Goal: Task Accomplishment & Management: Manage account settings

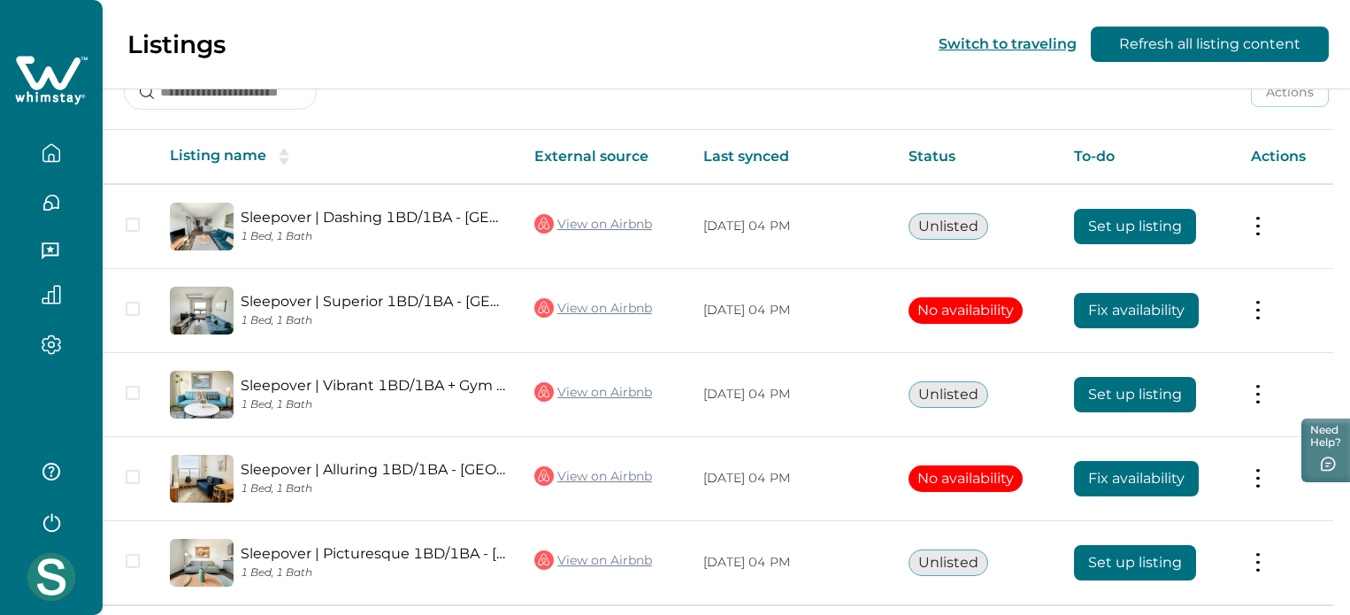
scroll to position [319, 0]
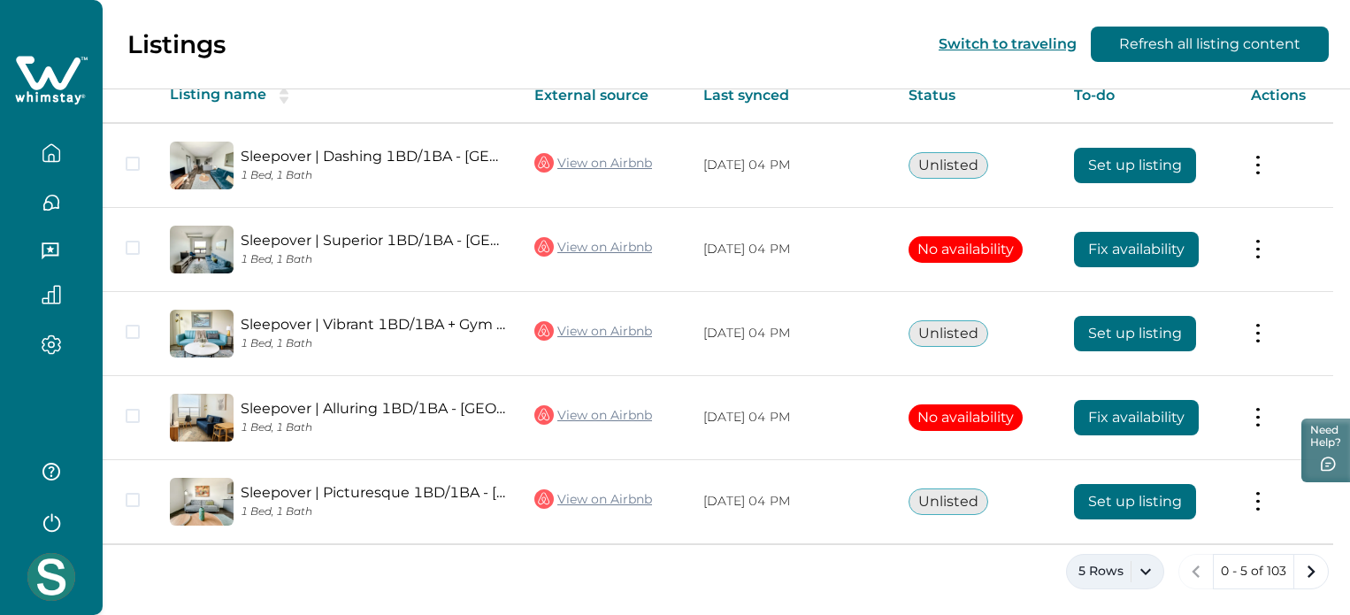
click at [1142, 571] on button "5 Rows" at bounding box center [1115, 571] width 98 height 35
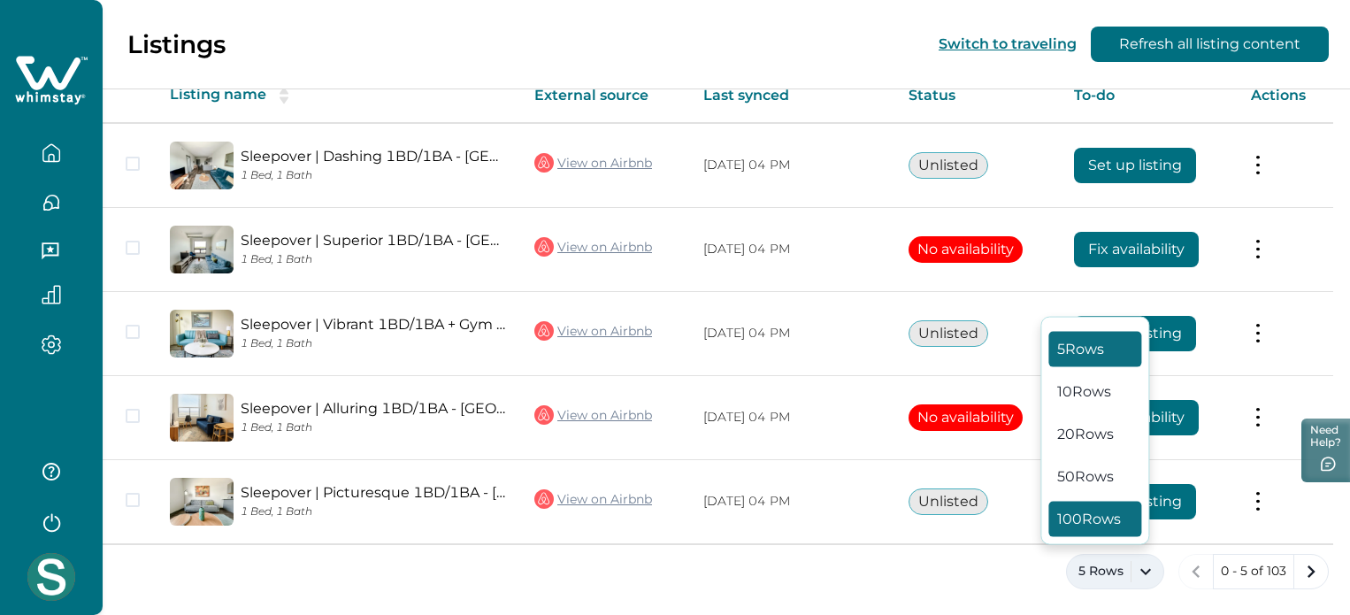
click at [1080, 507] on button "100 Rows" at bounding box center [1095, 519] width 93 height 35
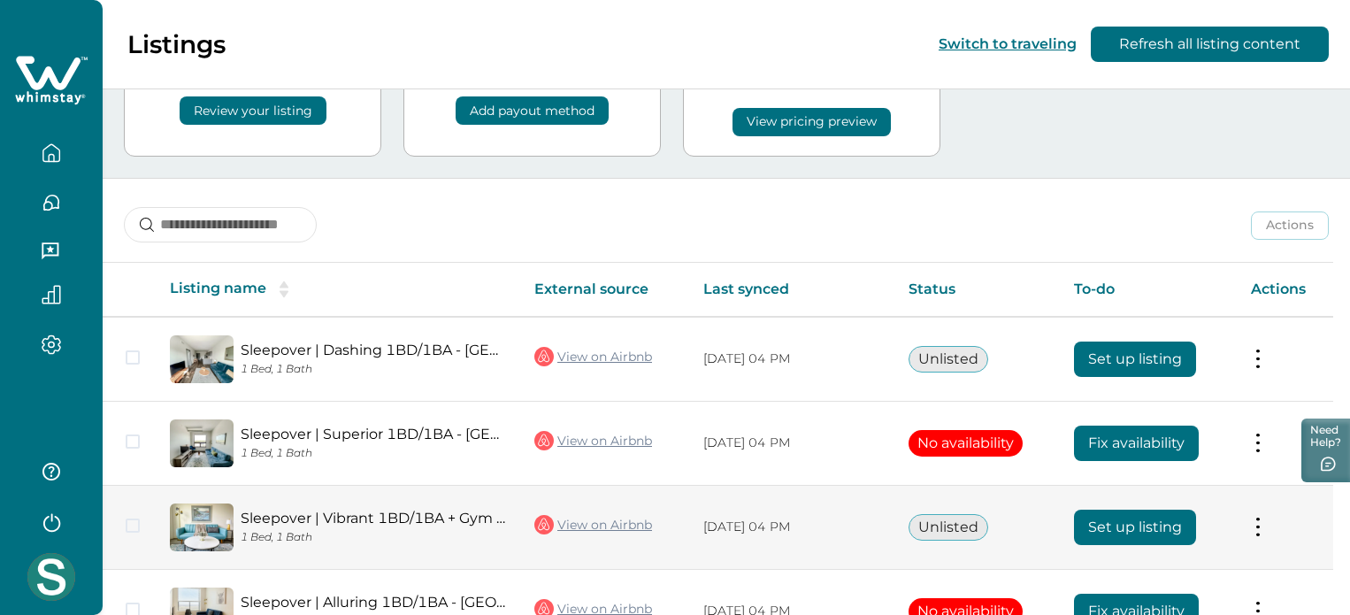
scroll to position [177, 0]
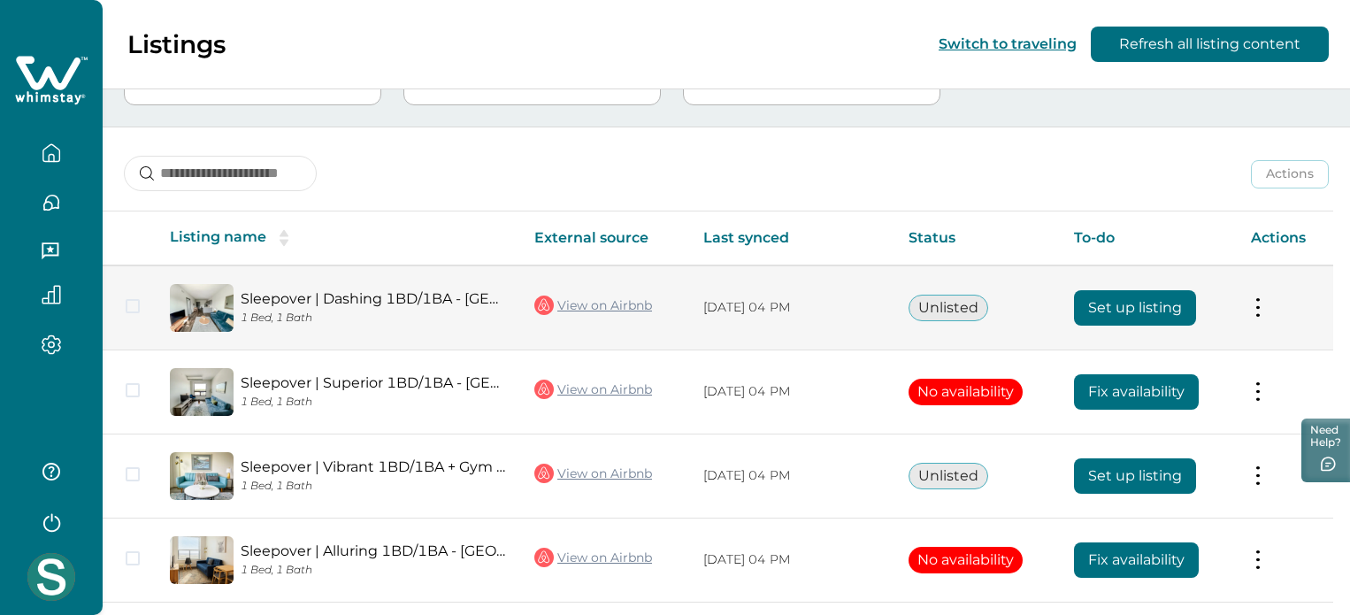
click at [1148, 305] on button "Set up listing" at bounding box center [1135, 307] width 122 height 35
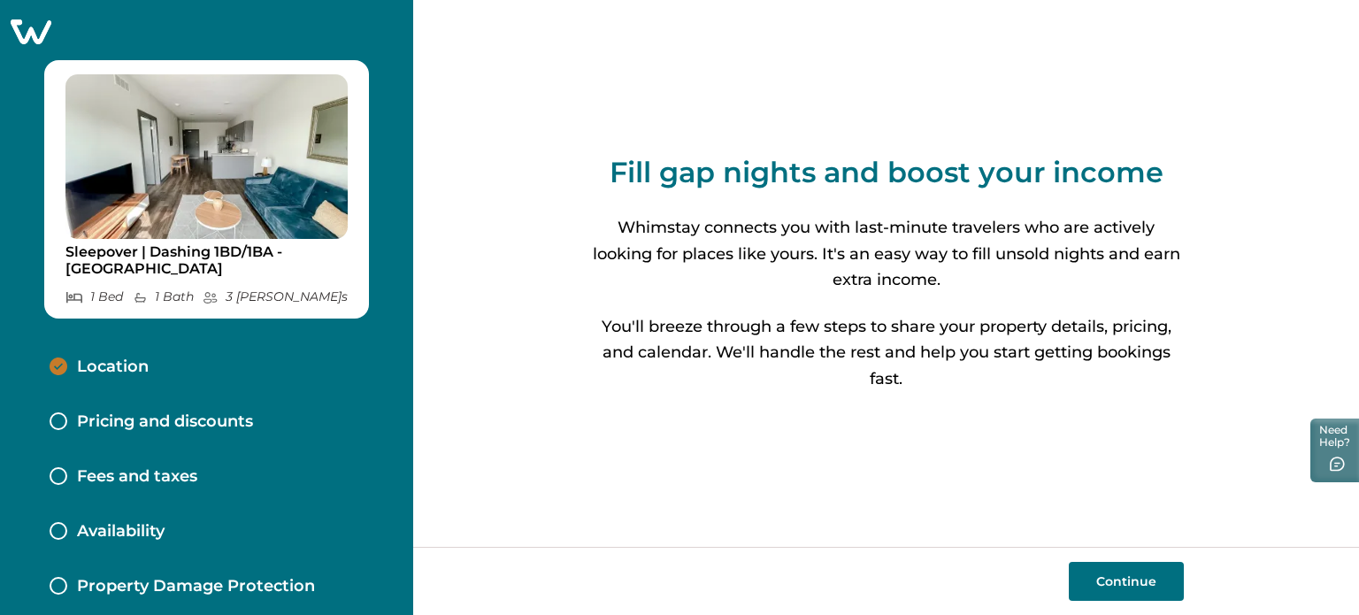
scroll to position [181, 0]
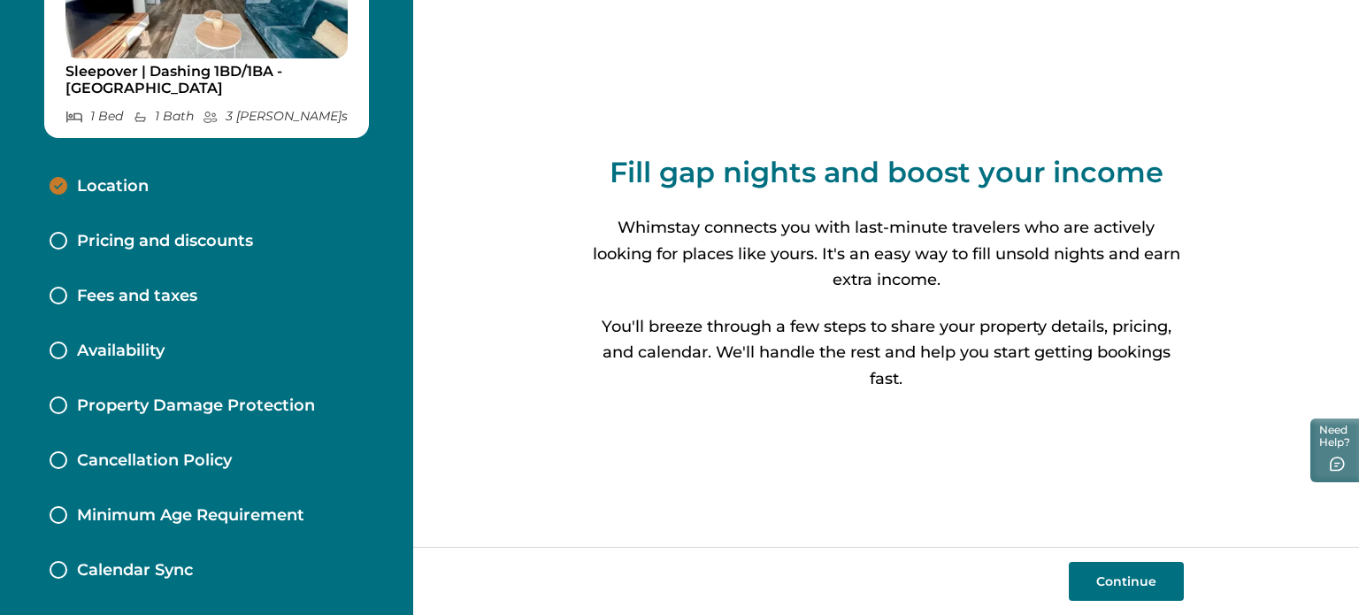
click at [170, 245] on p "Pricing and discounts" at bounding box center [165, 241] width 176 height 19
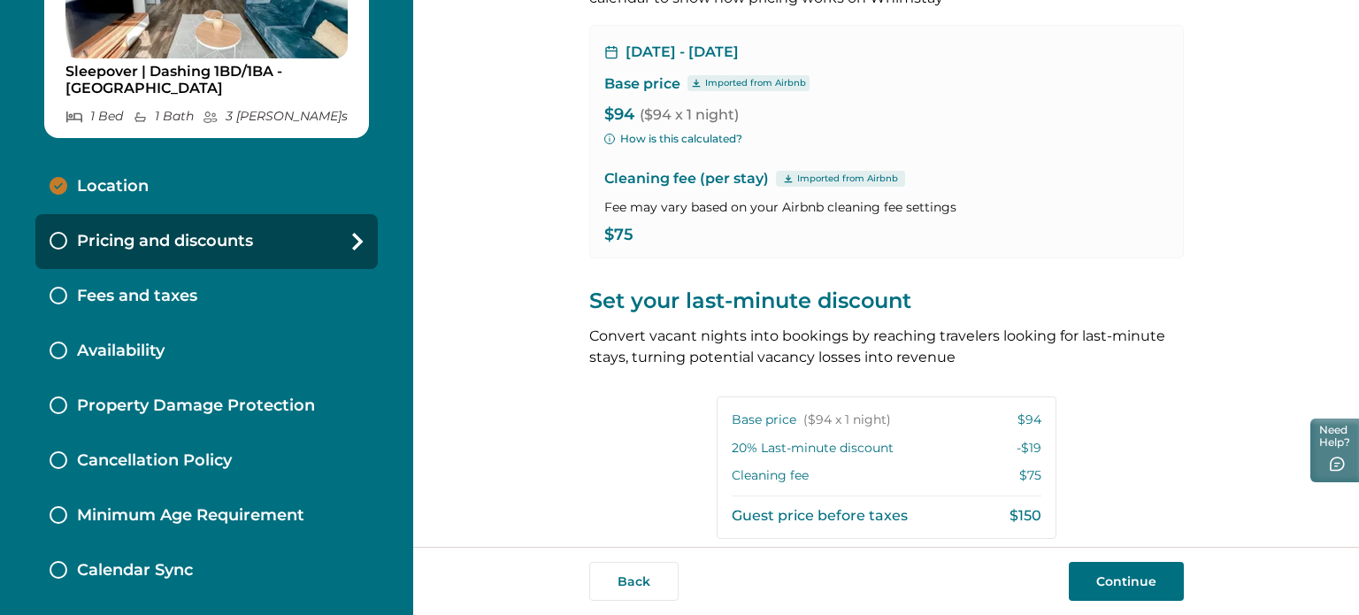
scroll to position [131, 0]
click at [167, 310] on div "Fees and taxes" at bounding box center [206, 296] width 342 height 55
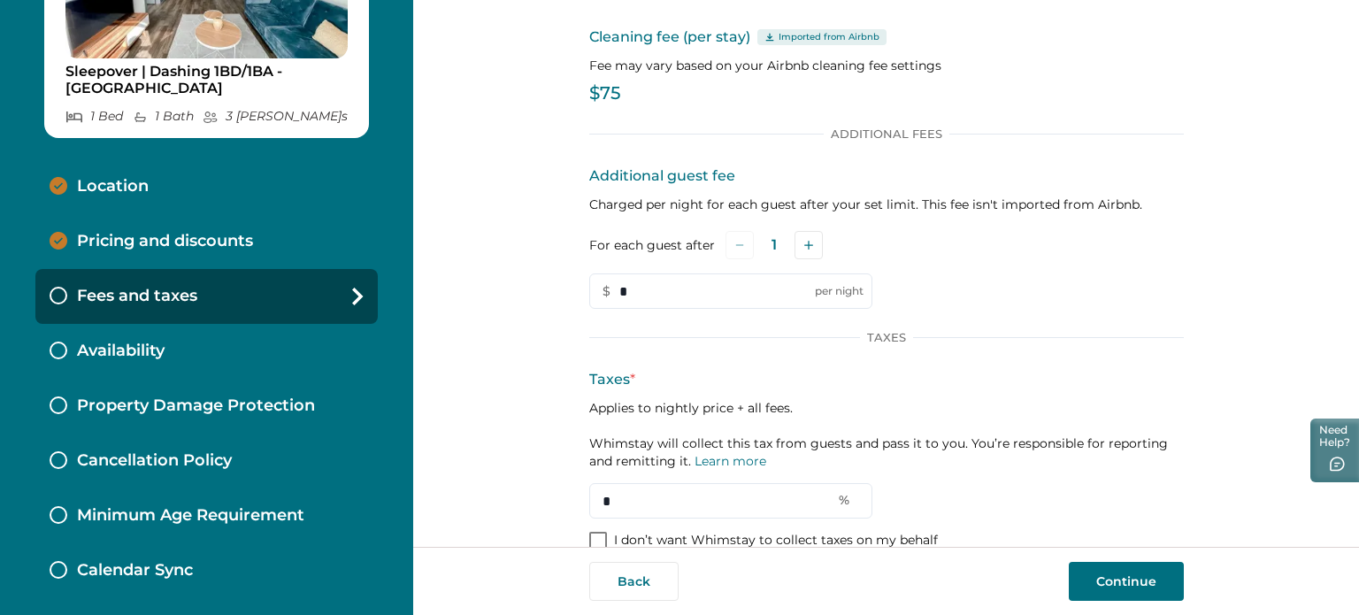
scroll to position [113, 0]
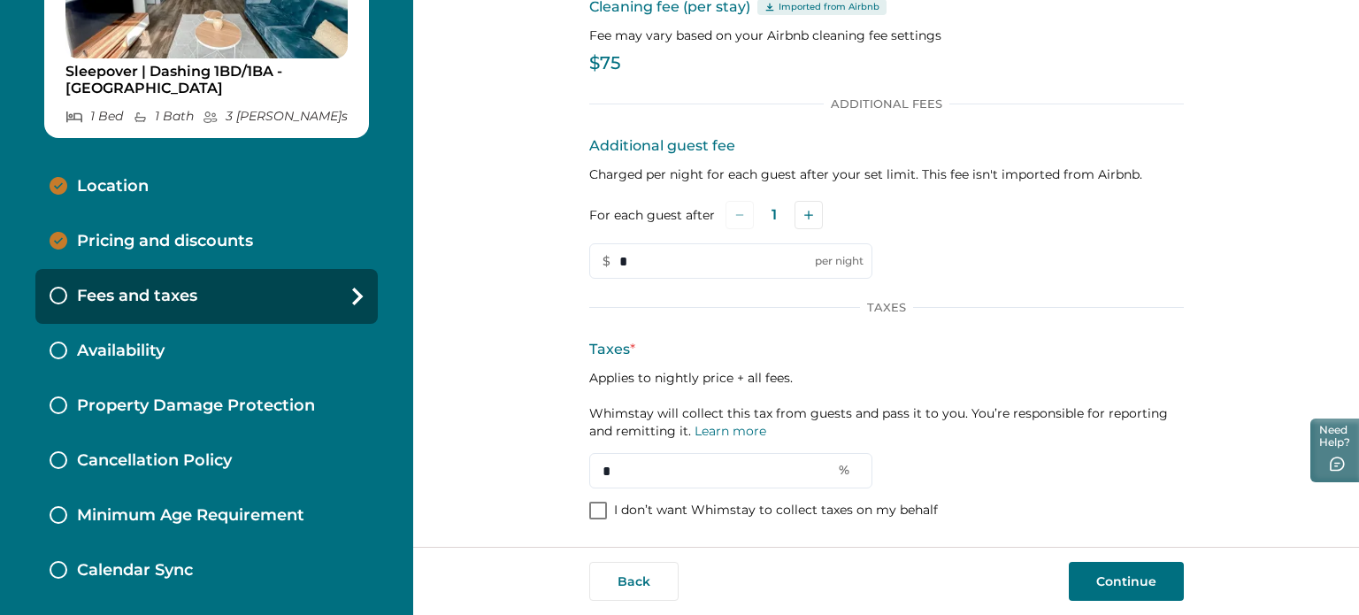
click at [154, 365] on div "Availability" at bounding box center [206, 351] width 342 height 55
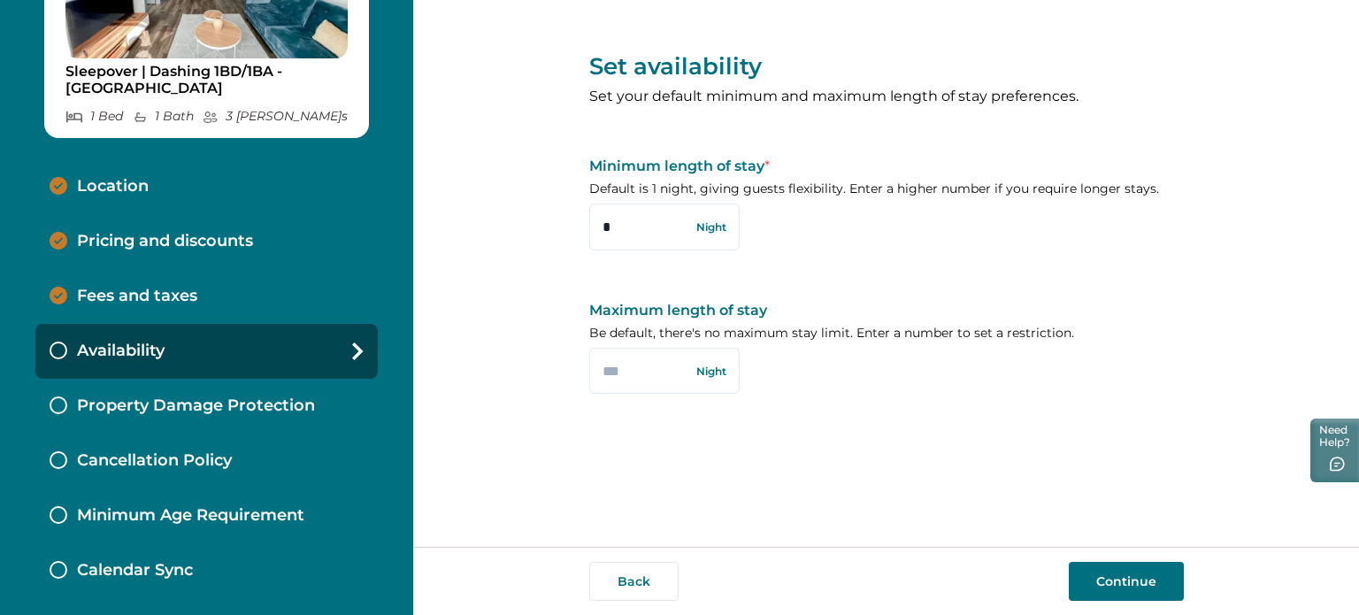
click at [193, 412] on p "Property Damage Protection" at bounding box center [196, 405] width 238 height 19
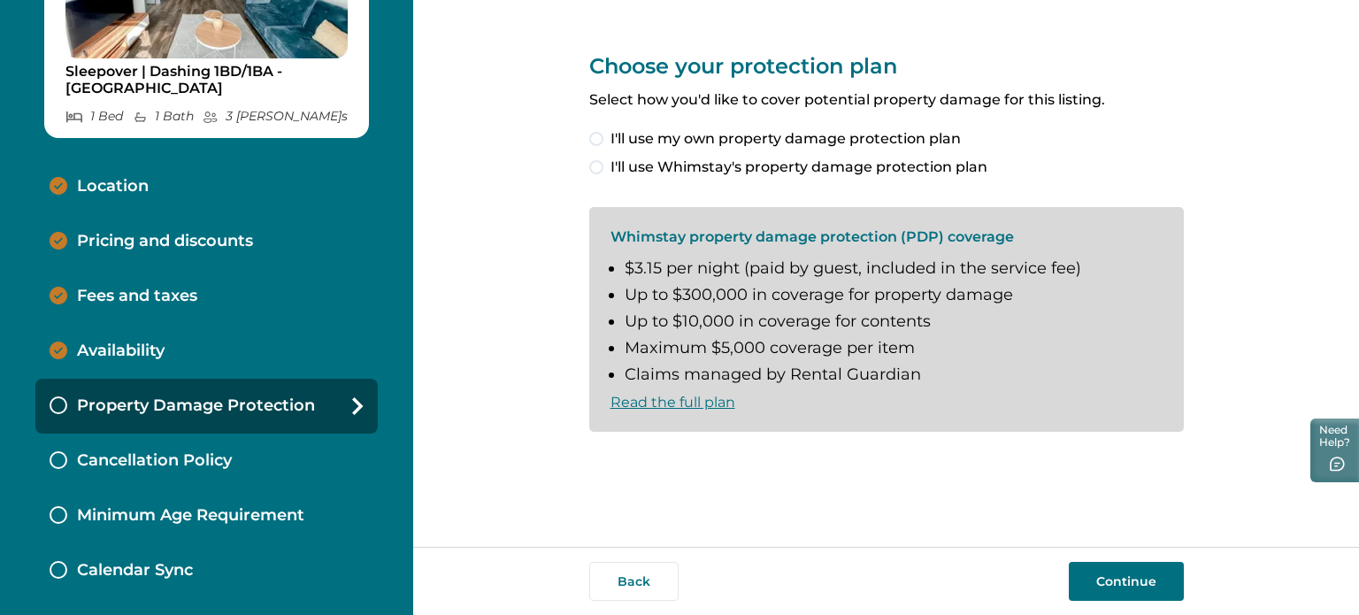
click at [146, 476] on div "Cancellation Policy" at bounding box center [206, 461] width 342 height 55
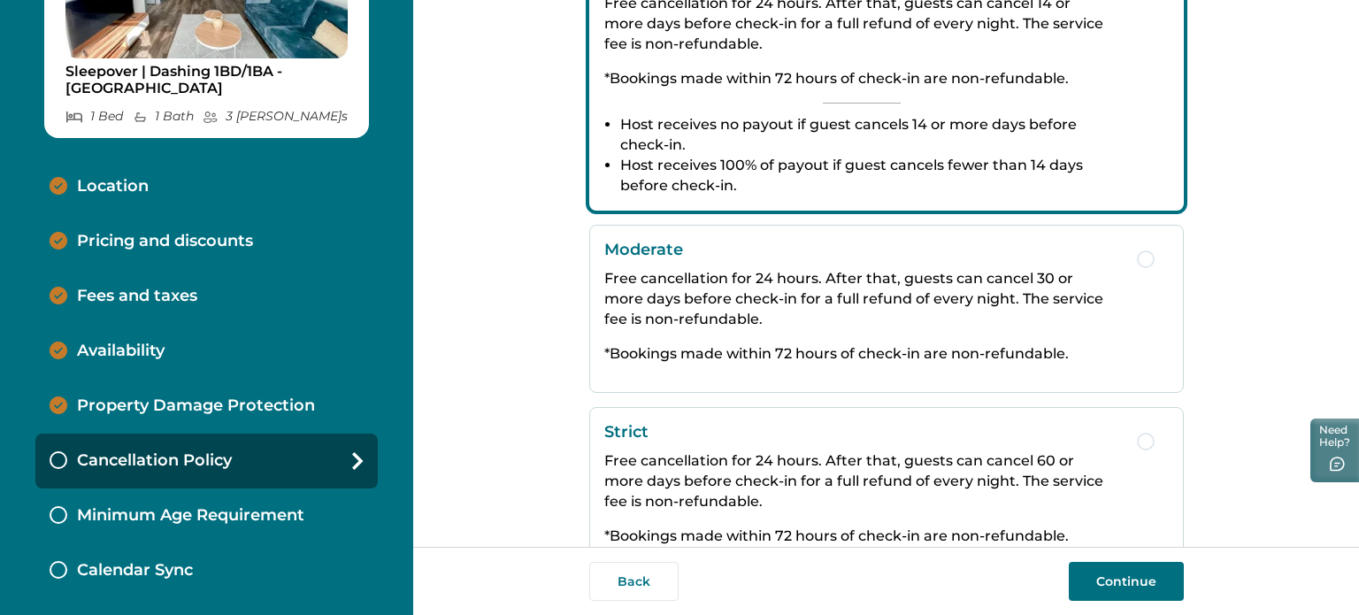
scroll to position [419, 0]
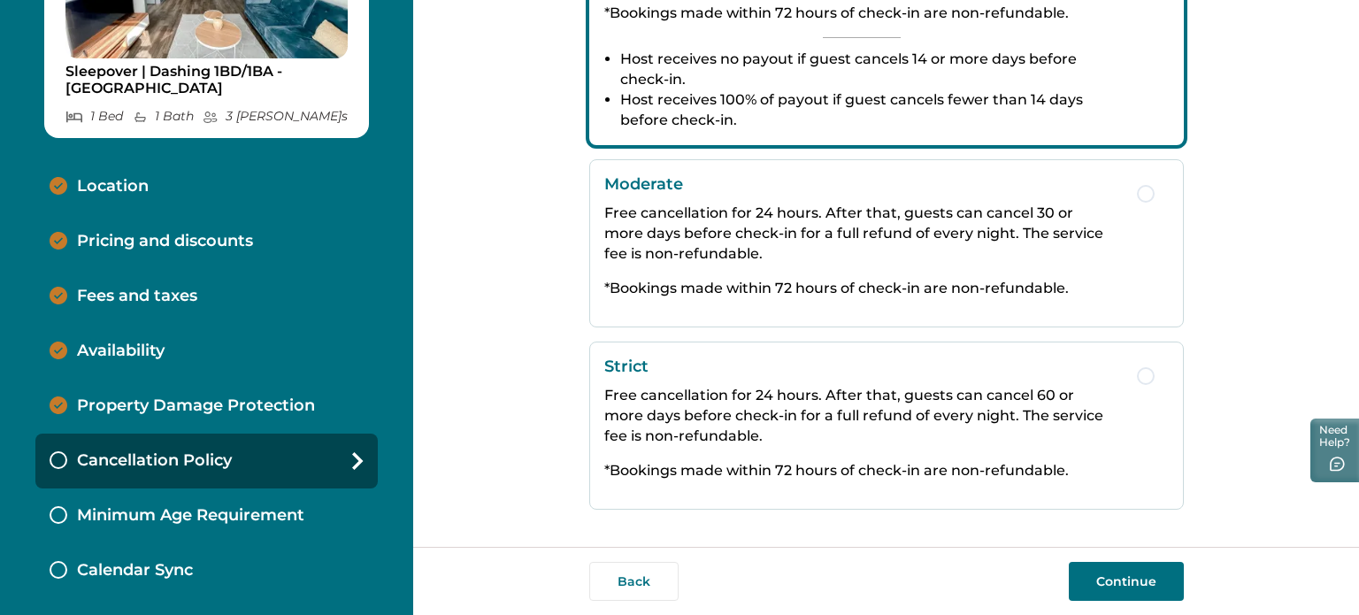
click at [220, 511] on p "Minimum Age Requirement" at bounding box center [190, 515] width 227 height 19
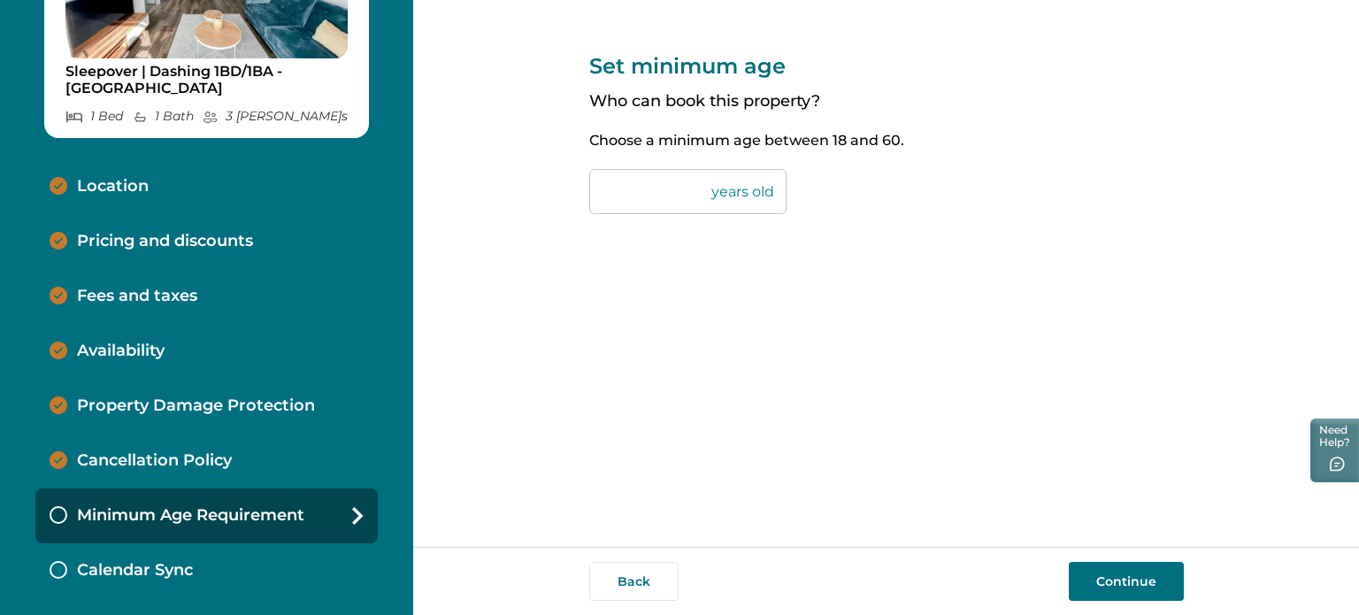
click at [182, 564] on p "Calendar Sync" at bounding box center [135, 570] width 116 height 19
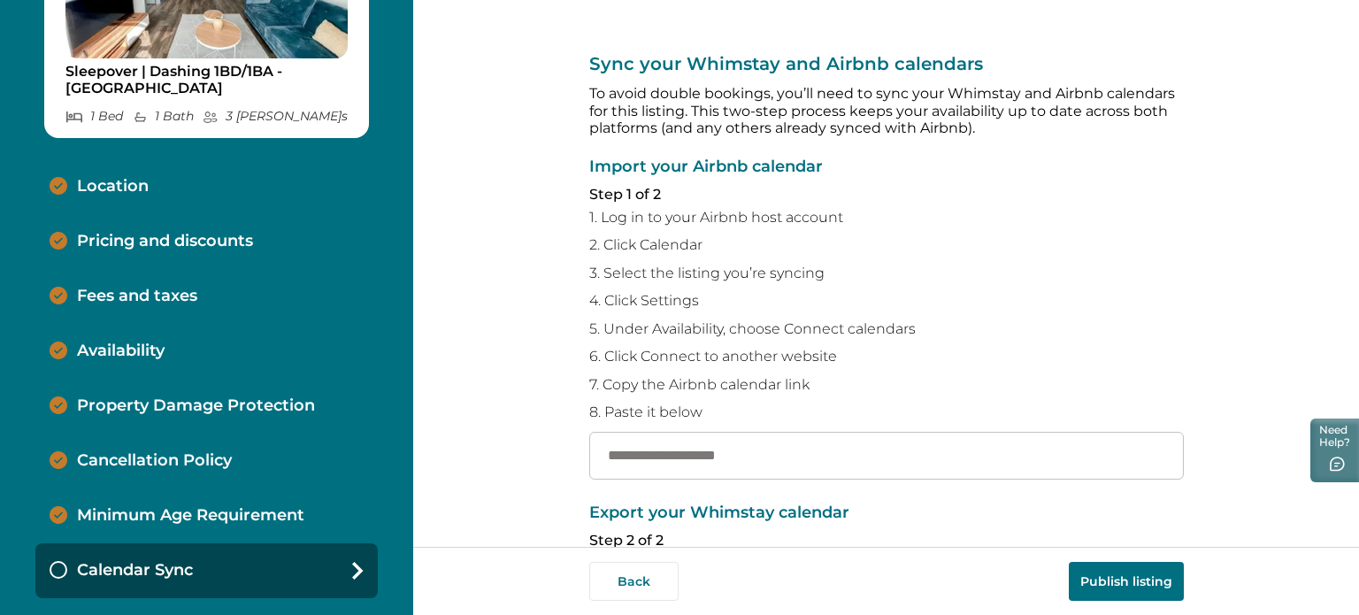
scroll to position [88, 0]
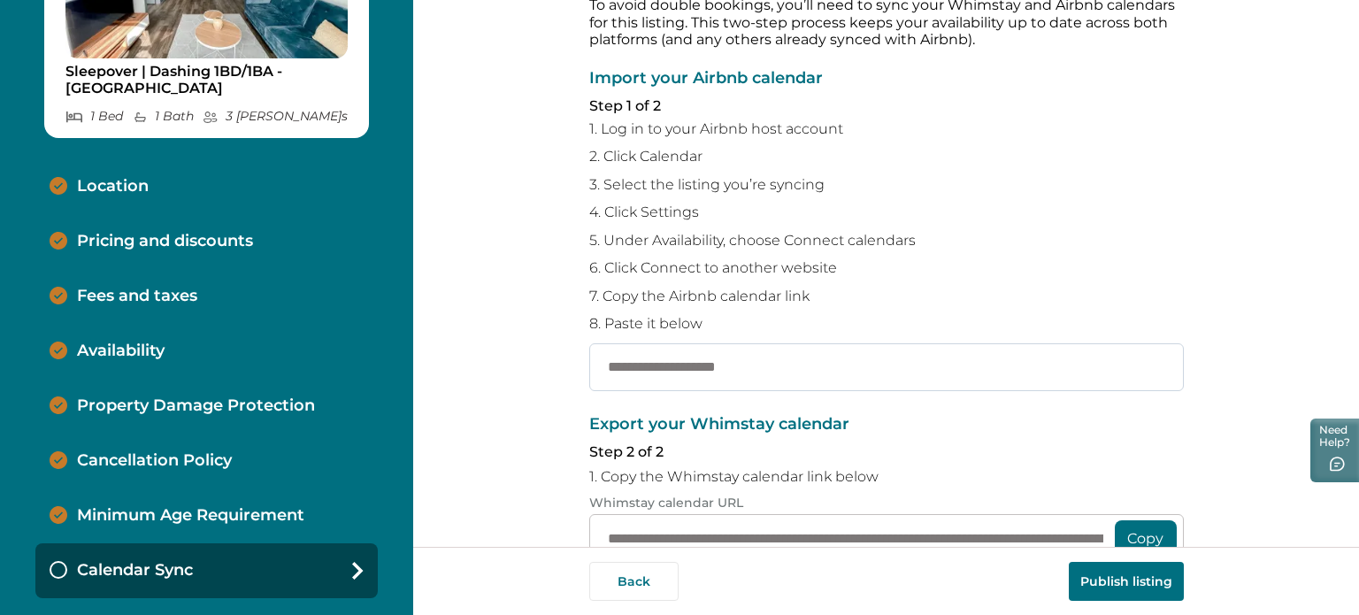
click at [632, 379] on input "text" at bounding box center [886, 367] width 595 height 48
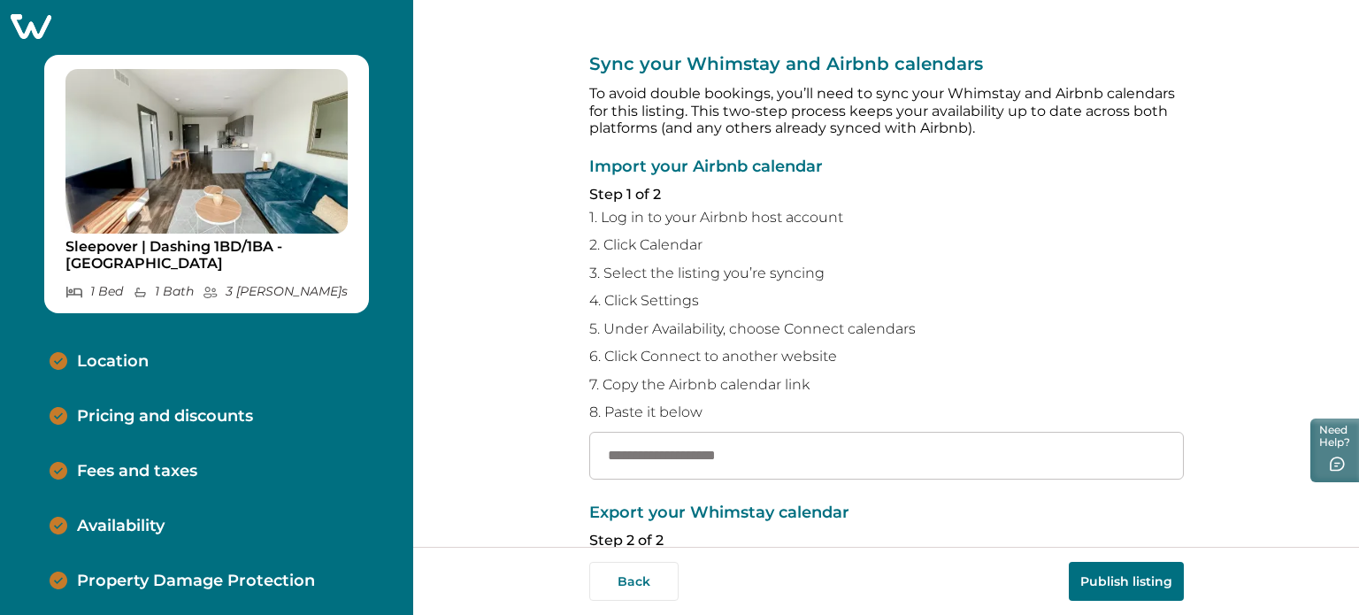
scroll to position [0, 0]
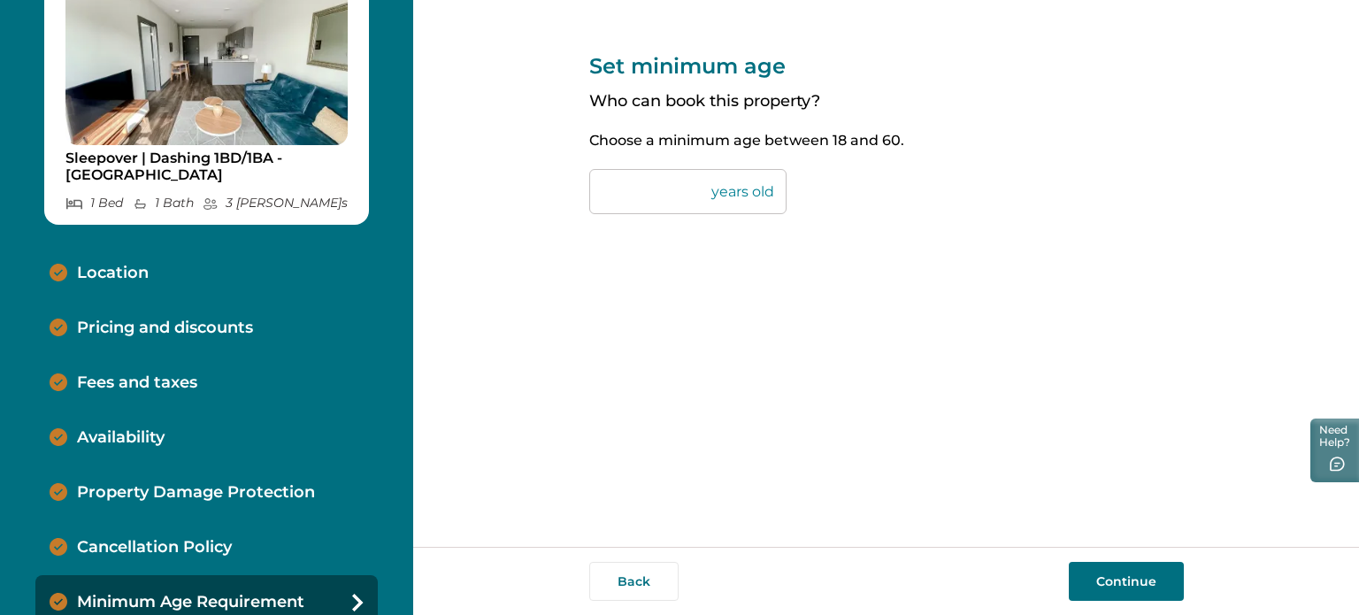
scroll to position [108, 0]
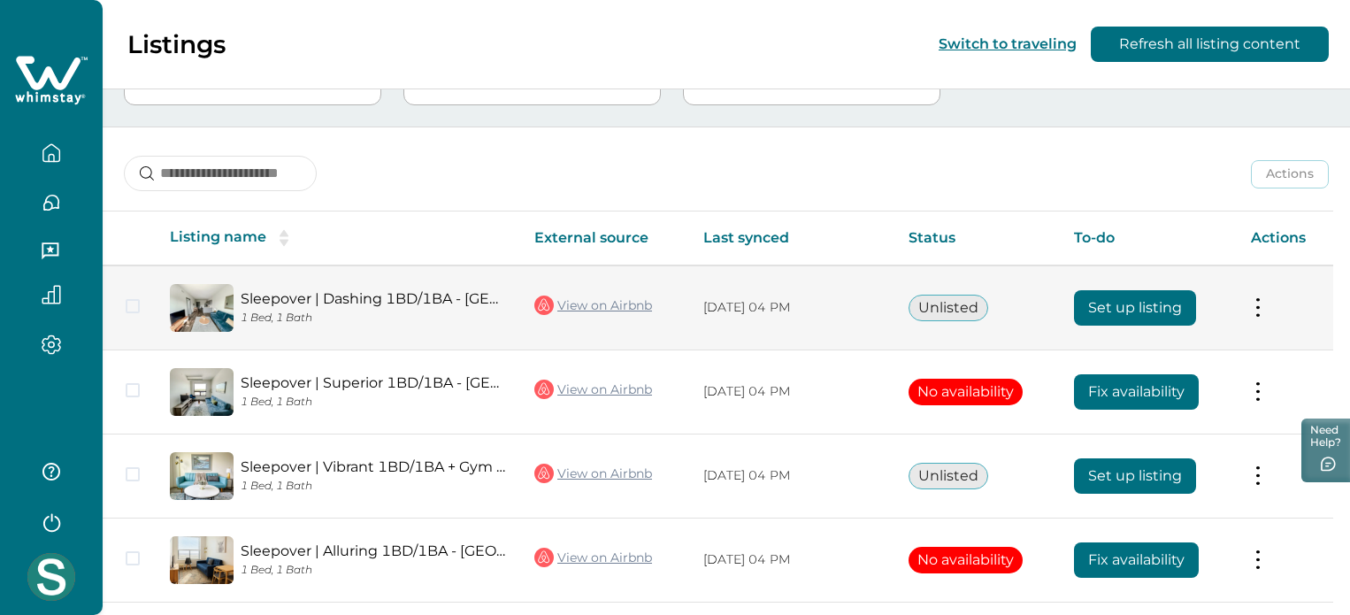
scroll to position [319, 0]
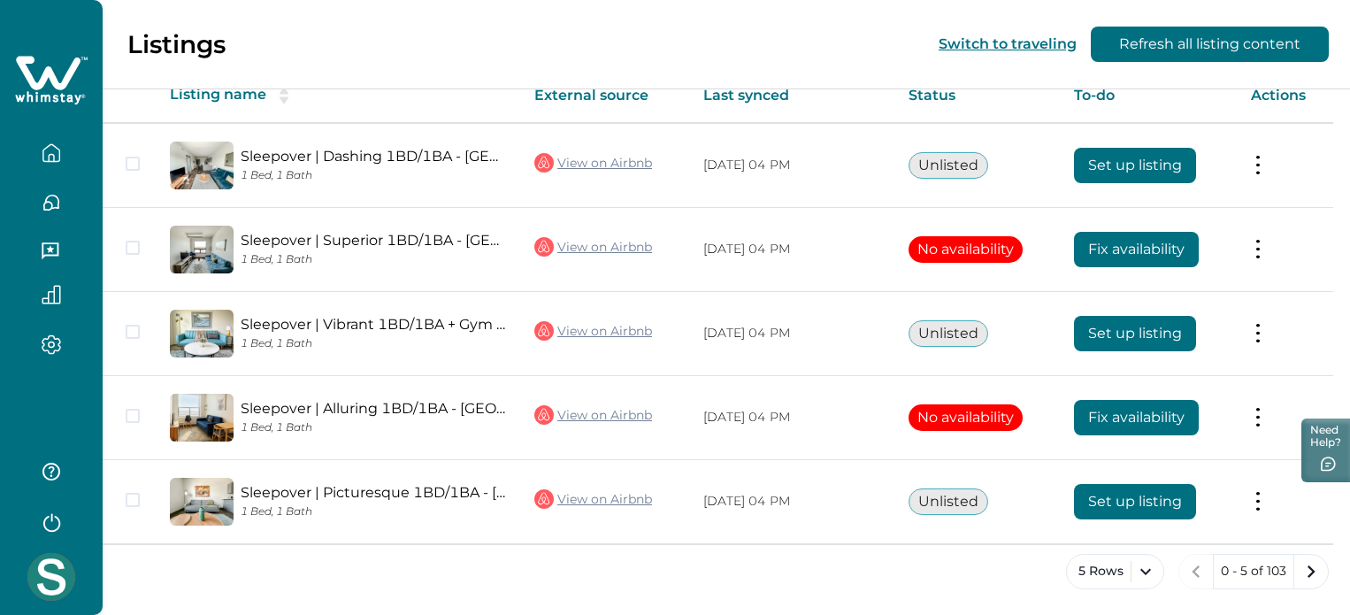
click at [54, 148] on icon "button" at bounding box center [51, 152] width 19 height 19
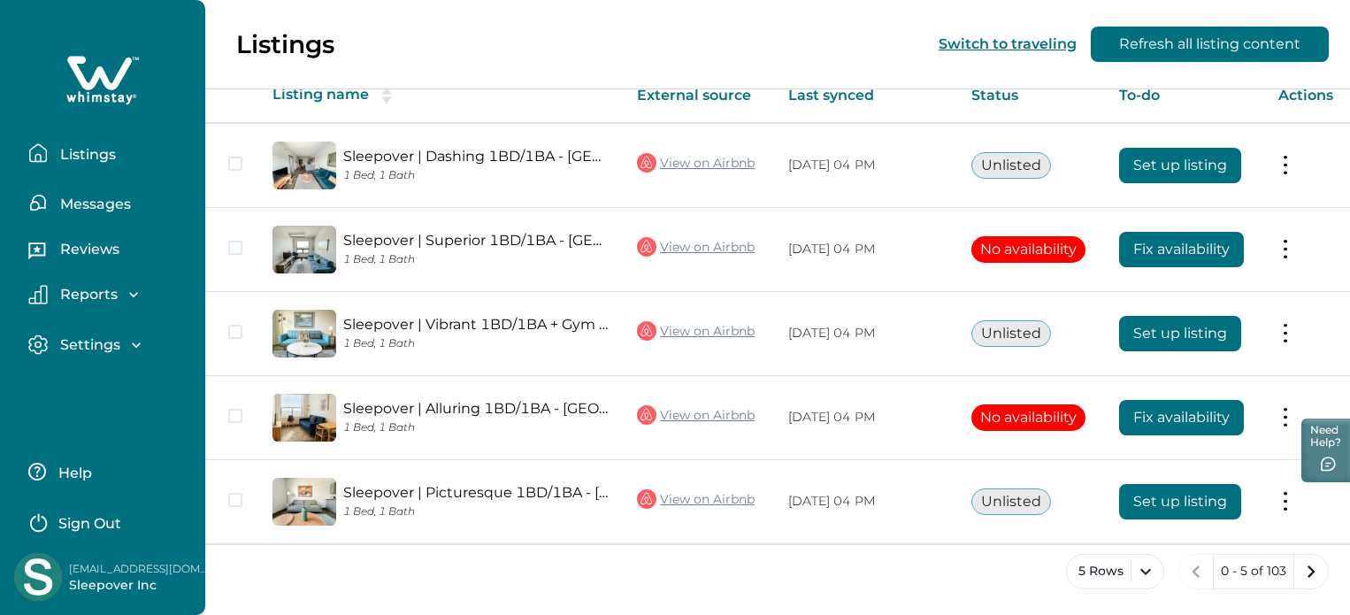
click at [84, 342] on p "Settings" at bounding box center [87, 345] width 65 height 18
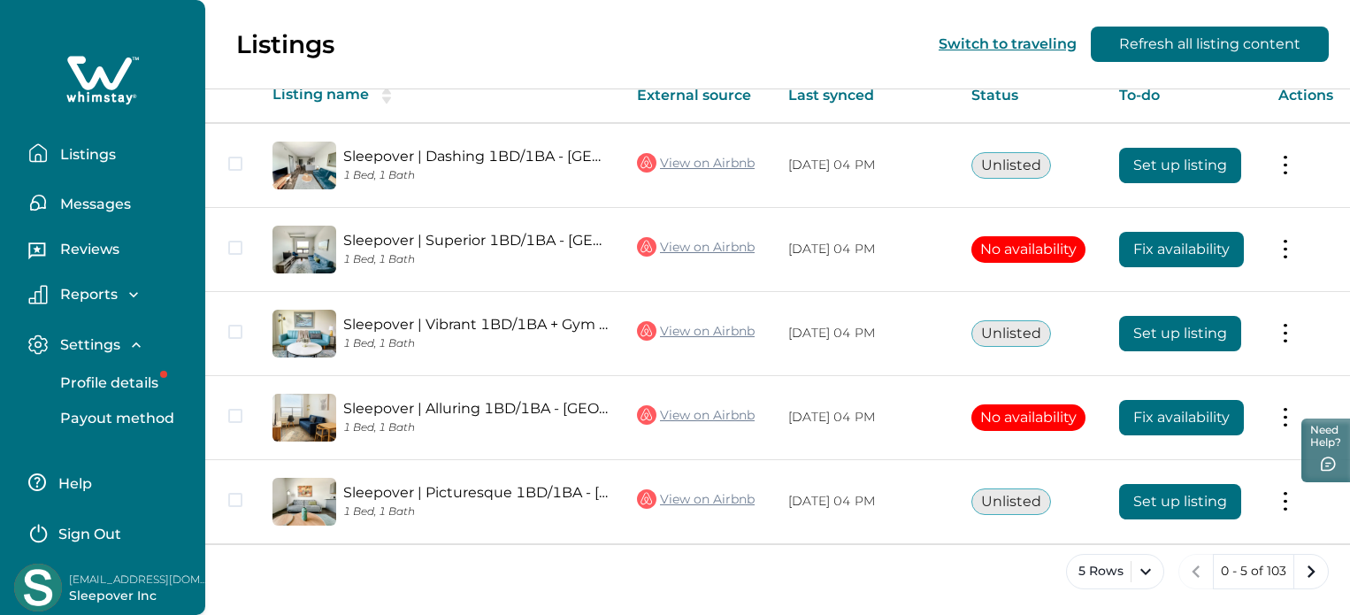
click at [92, 151] on p "Listings" at bounding box center [85, 155] width 61 height 18
click at [87, 215] on button "Messages" at bounding box center [109, 202] width 163 height 35
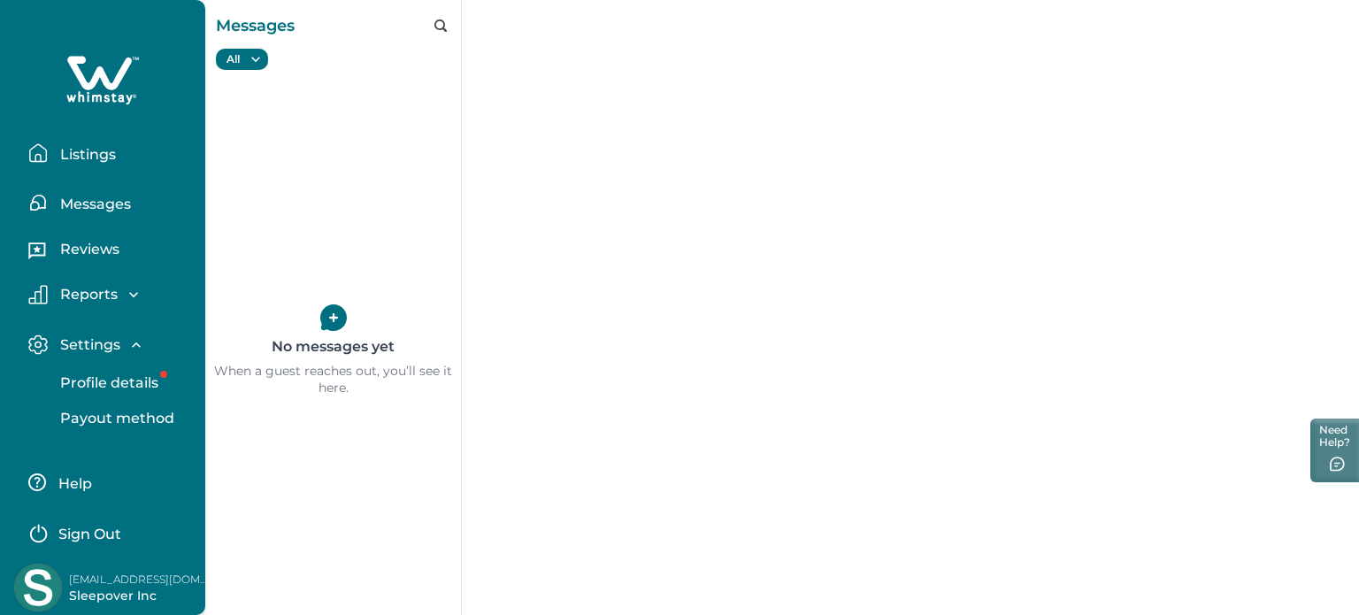
click at [82, 257] on p "Reviews" at bounding box center [87, 250] width 65 height 18
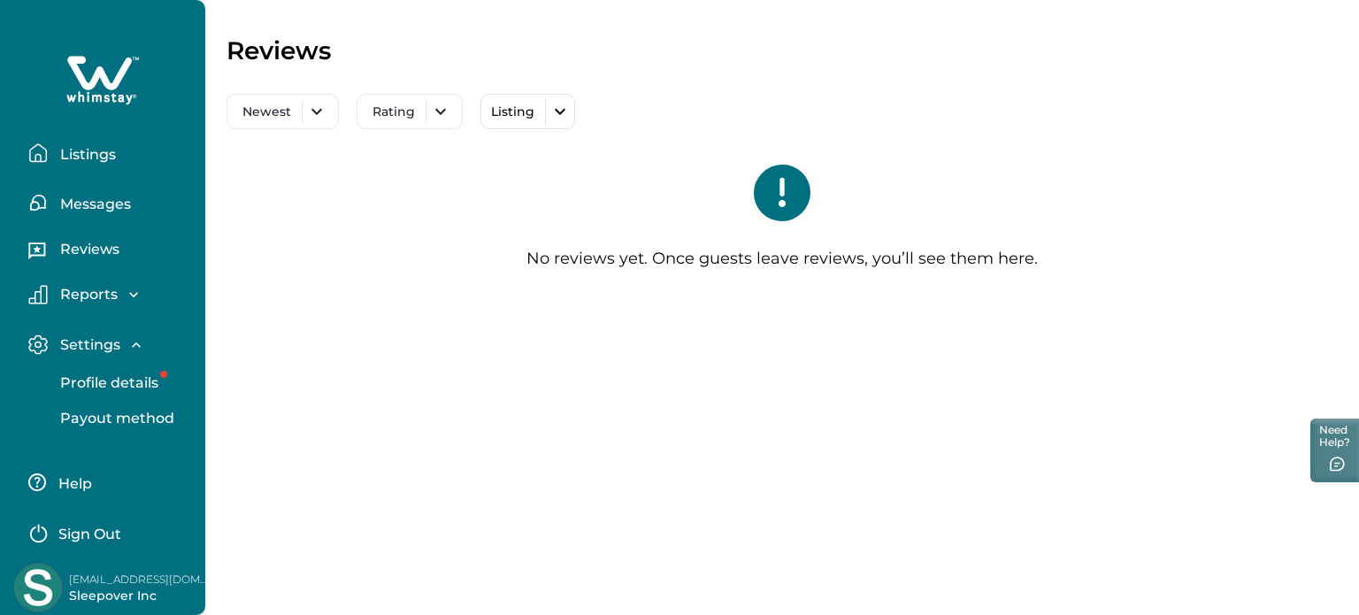
click at [64, 342] on p "Settings" at bounding box center [87, 345] width 65 height 18
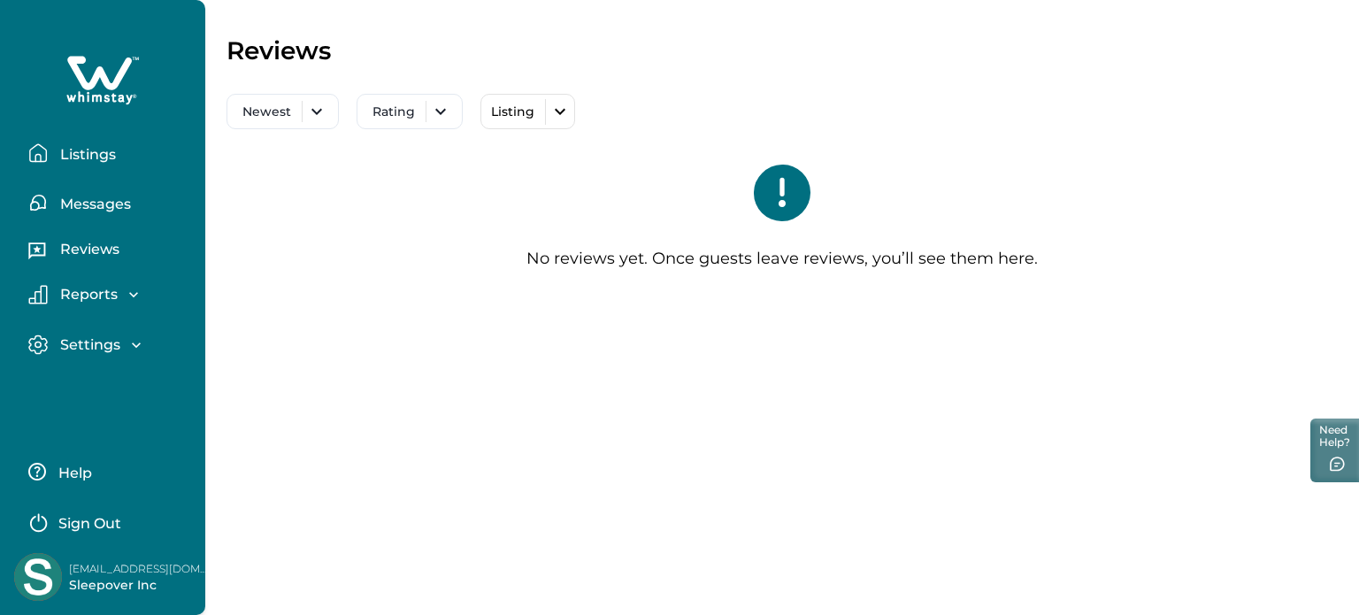
click at [87, 270] on div "Listings Messages Reviews Reports Earnings Reservations Payouts Settings Profil…" at bounding box center [102, 192] width 205 height 384
click at [87, 288] on p "Reports" at bounding box center [86, 295] width 63 height 18
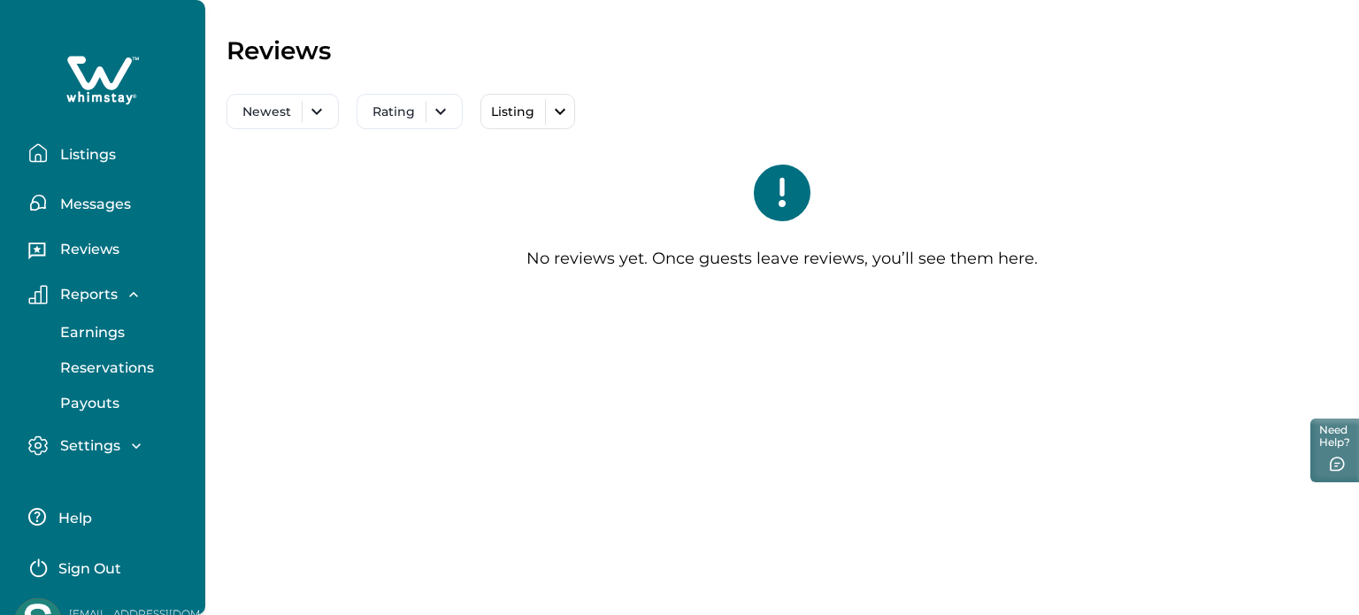
click at [77, 164] on button "Listings" at bounding box center [109, 152] width 163 height 35
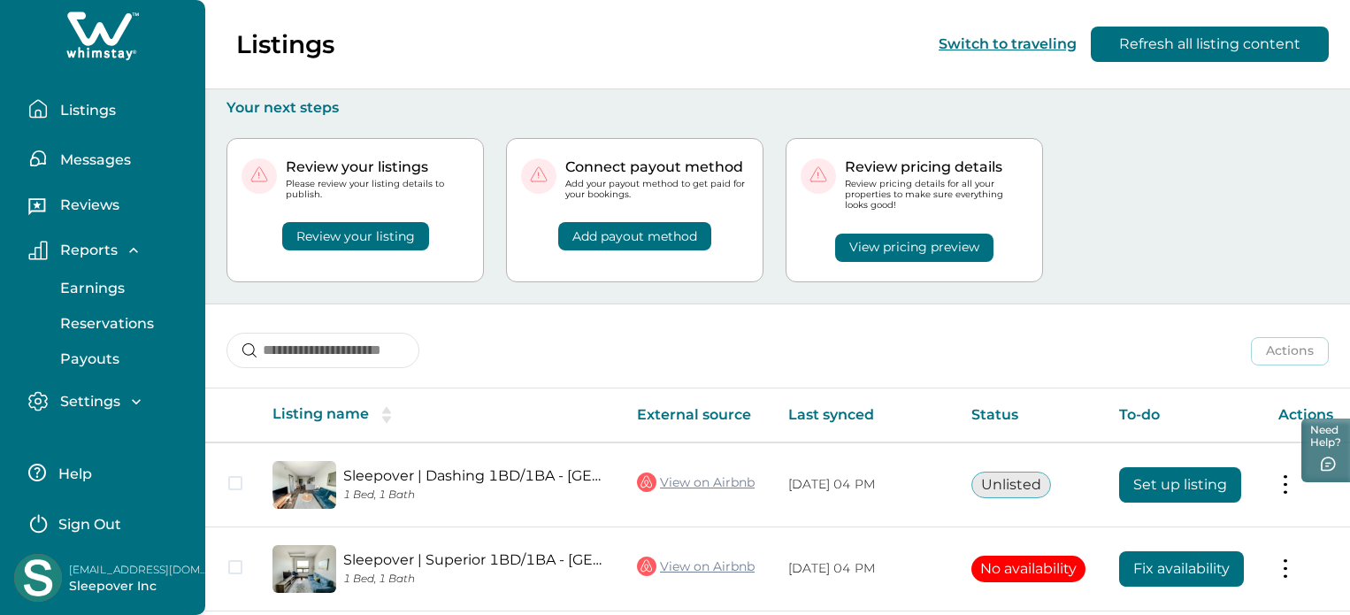
click at [135, 99] on button "Listings" at bounding box center [109, 108] width 163 height 35
click at [111, 98] on button "Listings" at bounding box center [109, 108] width 163 height 35
